Goal: Task Accomplishment & Management: Use online tool/utility

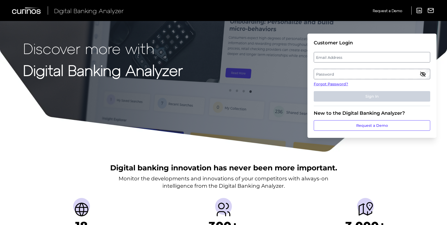
click at [321, 58] on label "Email Address" at bounding box center [372, 56] width 116 height 9
click at [321, 58] on input "email" at bounding box center [372, 57] width 116 height 10
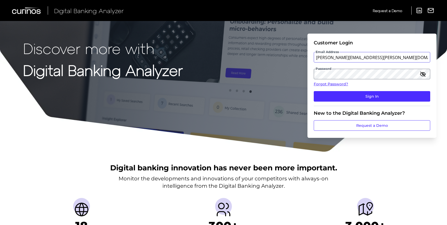
drag, startPoint x: 371, startPoint y: 58, endPoint x: 348, endPoint y: 59, distance: 23.1
click at [348, 59] on input "[PERSON_NAME][EMAIL_ADDRESS][PERSON_NAME][DOMAIN_NAME]" at bounding box center [372, 57] width 116 height 10
type input "[PERSON_NAME][EMAIL_ADDRESS][PERSON_NAME][DOMAIN_NAME]"
click at [294, 71] on div "Discover more with Digital Banking Analyzer Customer Login Email Address [PERSO…" at bounding box center [223, 76] width 447 height 152
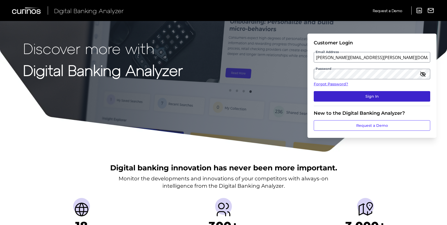
click at [351, 93] on button "Sign In" at bounding box center [372, 96] width 116 height 10
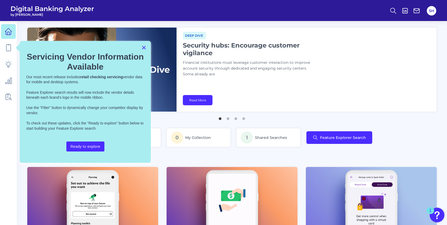
click at [144, 48] on button "×" at bounding box center [143, 47] width 5 height 8
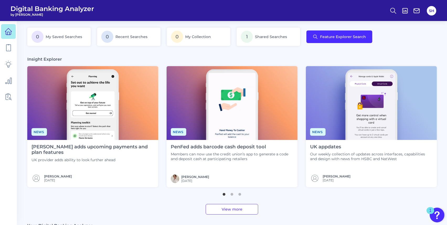
scroll to position [104, 0]
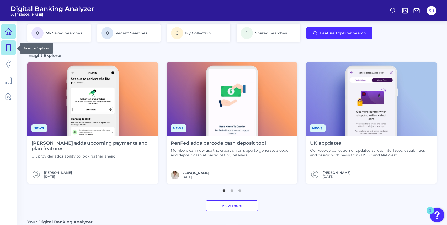
click at [8, 50] on icon at bounding box center [8, 47] width 7 height 7
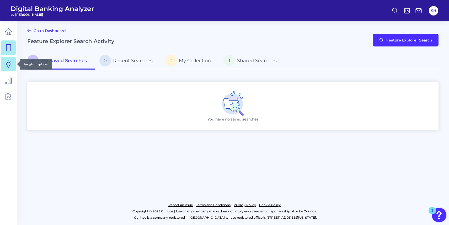
click at [4, 64] on link at bounding box center [8, 64] width 15 height 15
